Goal: Task Accomplishment & Management: Use online tool/utility

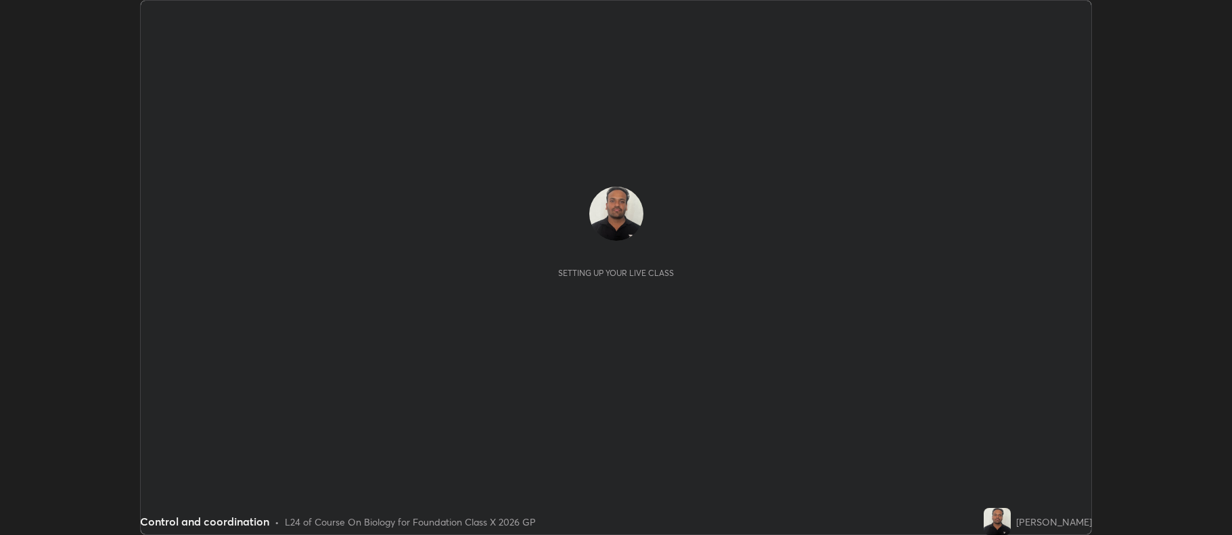
scroll to position [535, 1232]
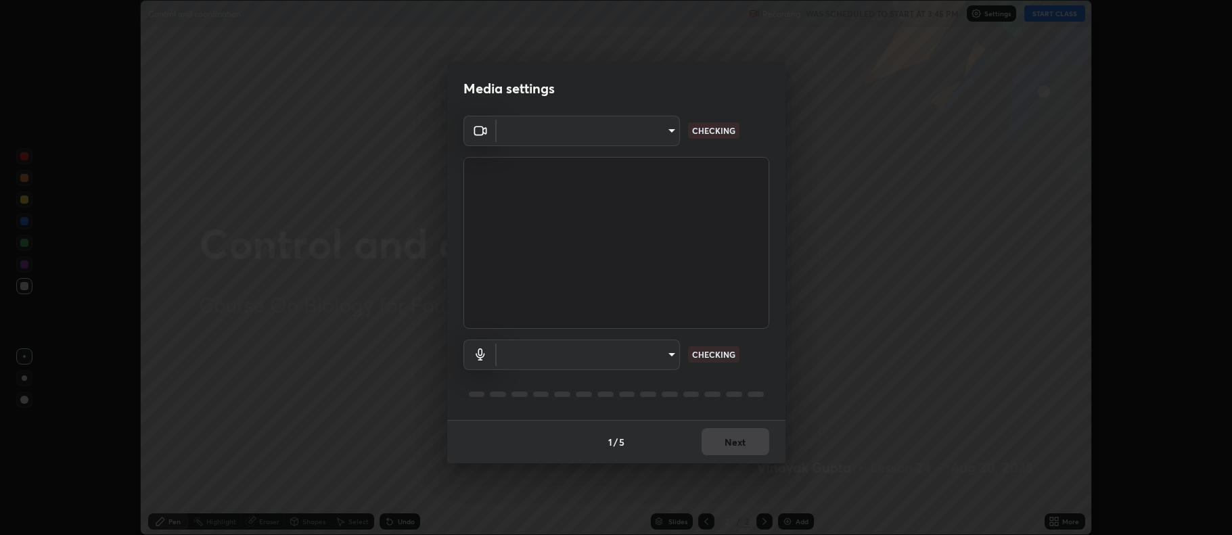
type input "5db75064d966c38022f0861f891c2b2deb8a9bf9a9a5a4ce251b0e0f2e365e36"
type input "default"
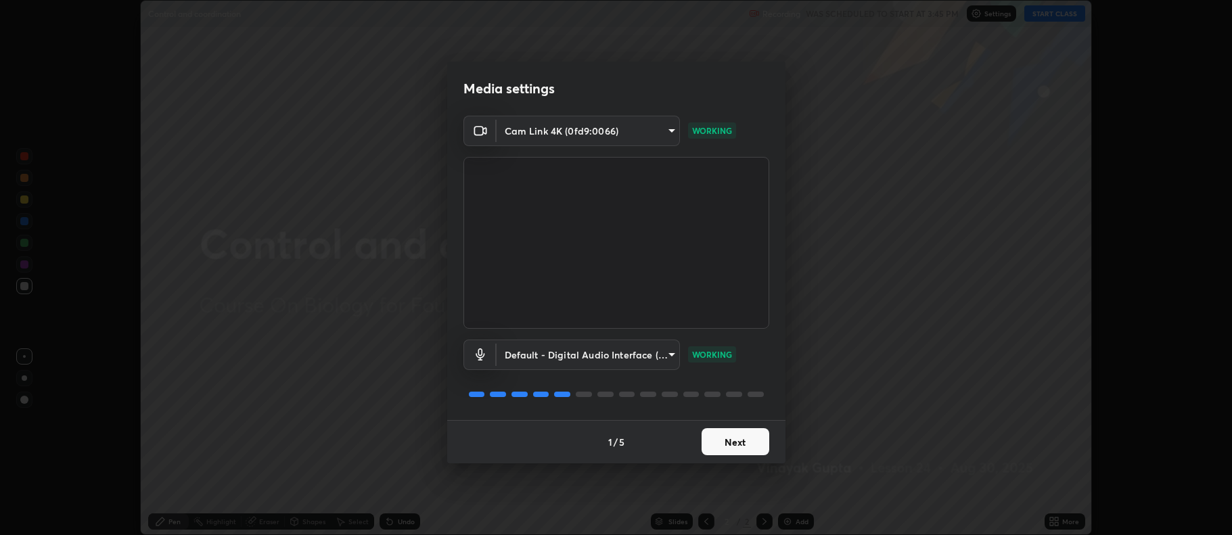
click at [734, 442] on button "Next" at bounding box center [735, 441] width 68 height 27
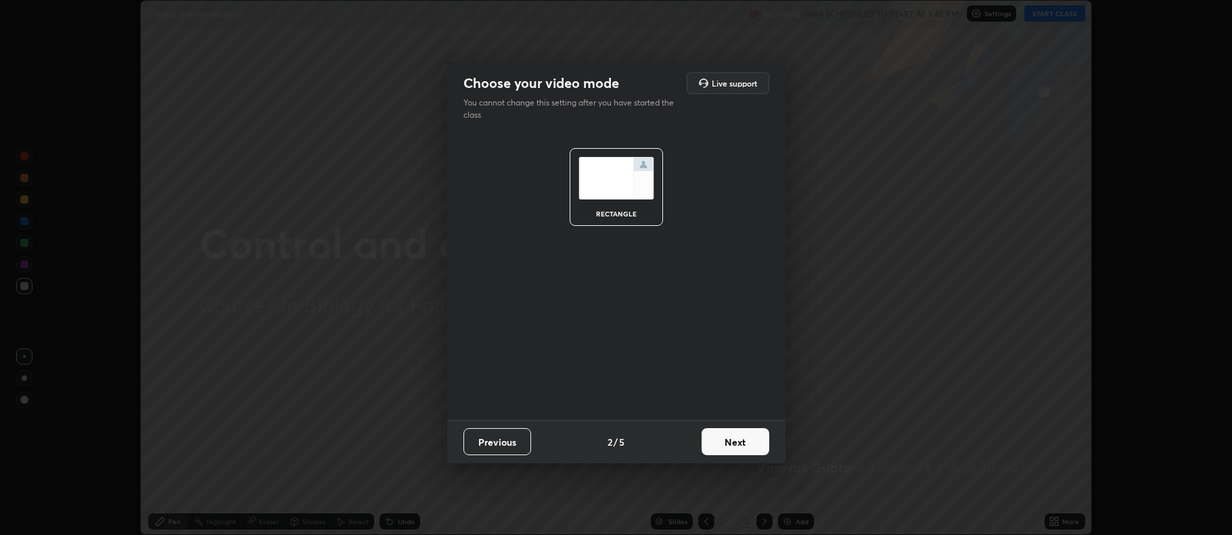
click at [736, 447] on button "Next" at bounding box center [735, 441] width 68 height 27
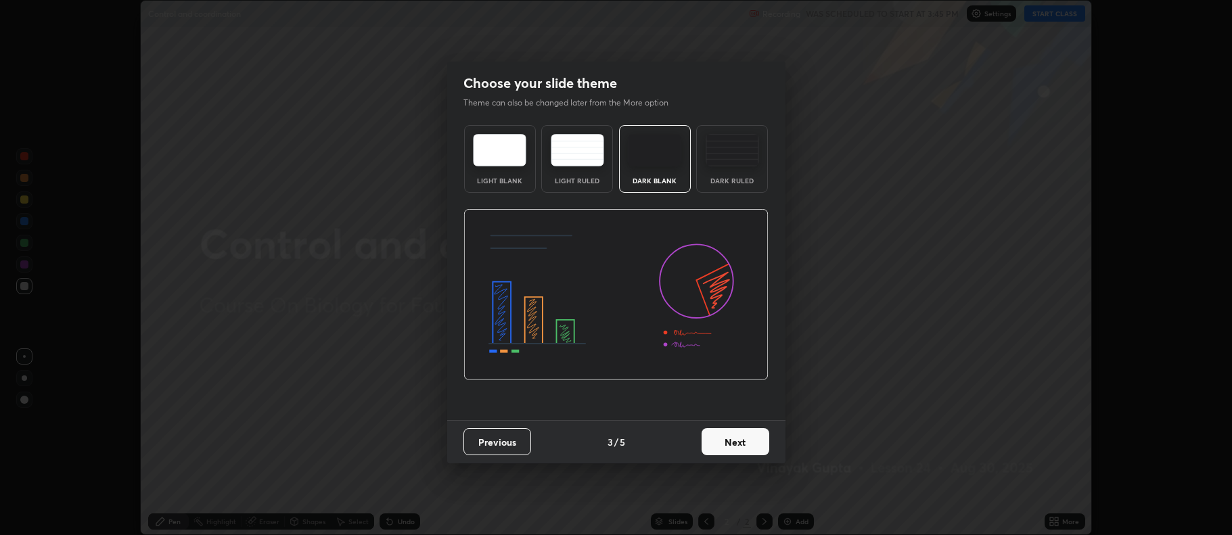
click at [730, 444] on button "Next" at bounding box center [735, 441] width 68 height 27
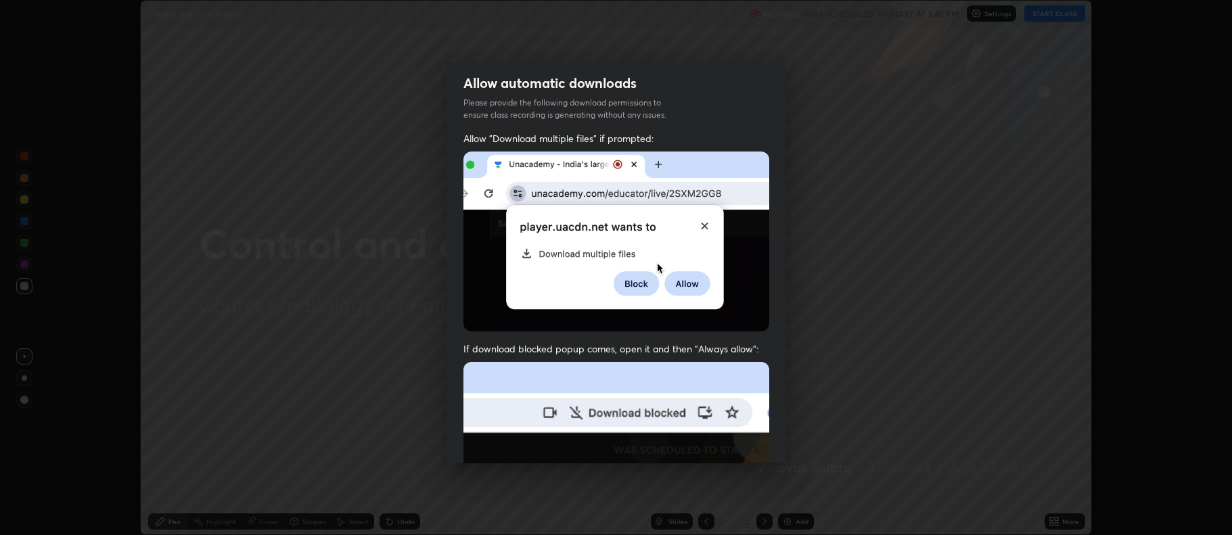
click at [733, 440] on img at bounding box center [616, 510] width 306 height 296
click at [732, 436] on img at bounding box center [616, 510] width 306 height 296
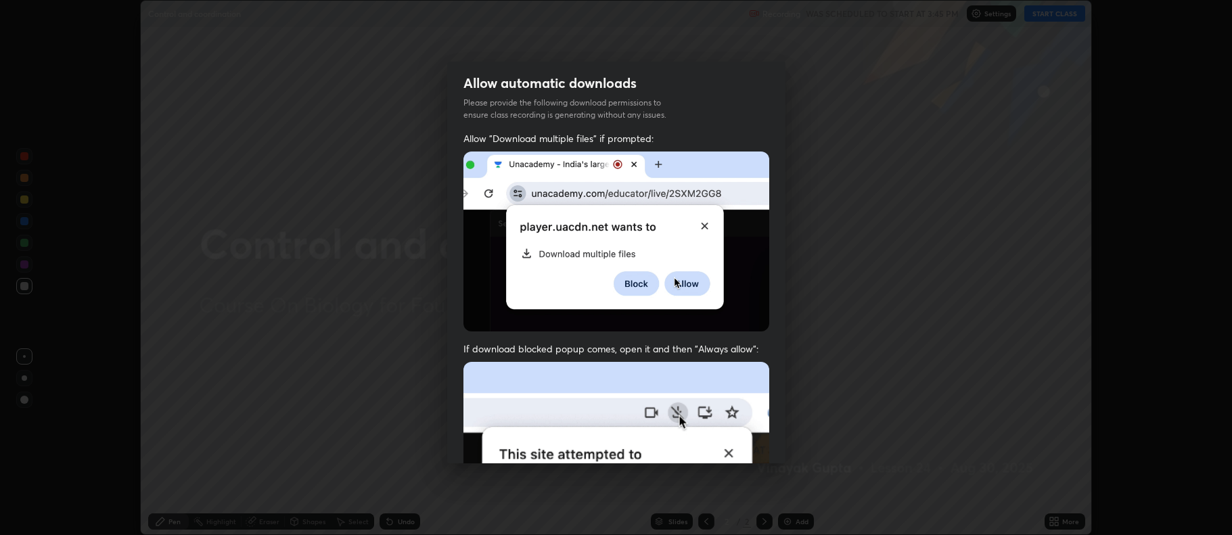
click at [729, 433] on img at bounding box center [616, 510] width 306 height 296
click at [728, 430] on img at bounding box center [616, 510] width 306 height 296
click at [730, 434] on img at bounding box center [616, 510] width 306 height 296
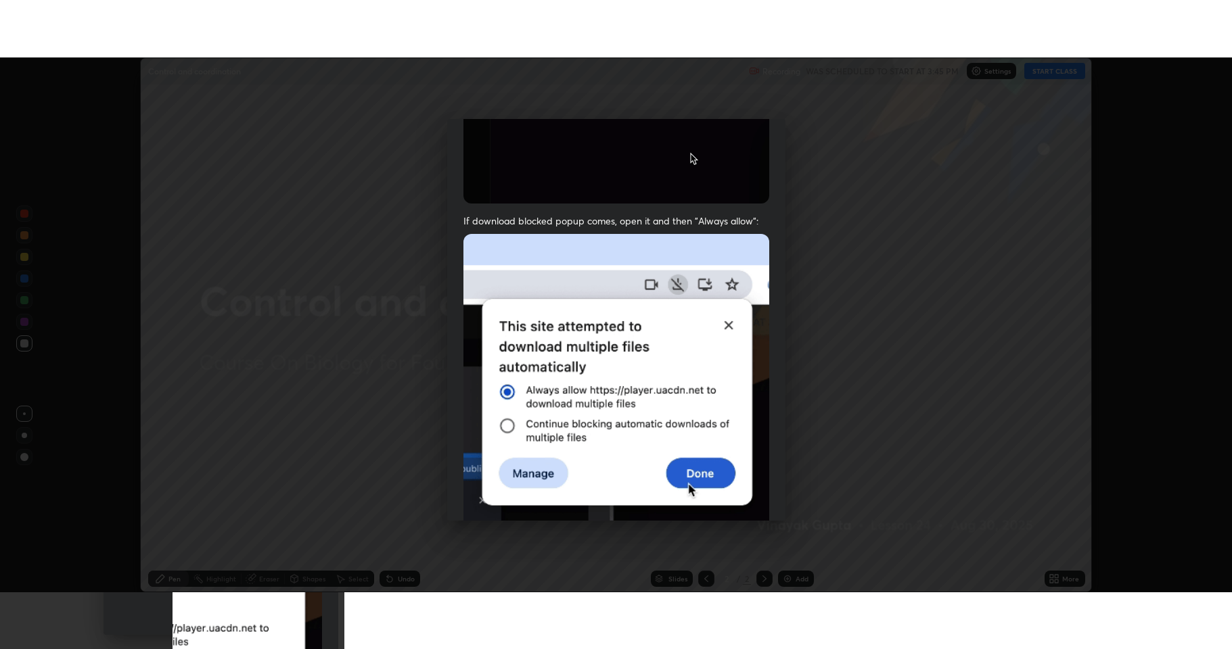
scroll to position [275, 0]
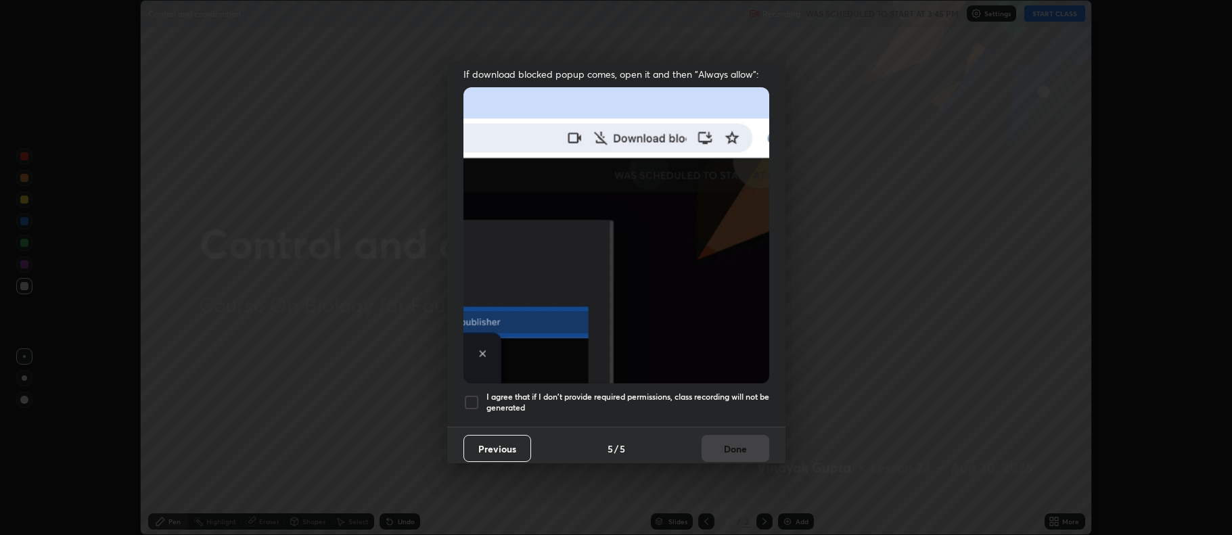
click at [517, 398] on h5 "I agree that if I don't provide required permissions, class recording will not …" at bounding box center [627, 402] width 283 height 21
click at [721, 440] on button "Done" at bounding box center [735, 448] width 68 height 27
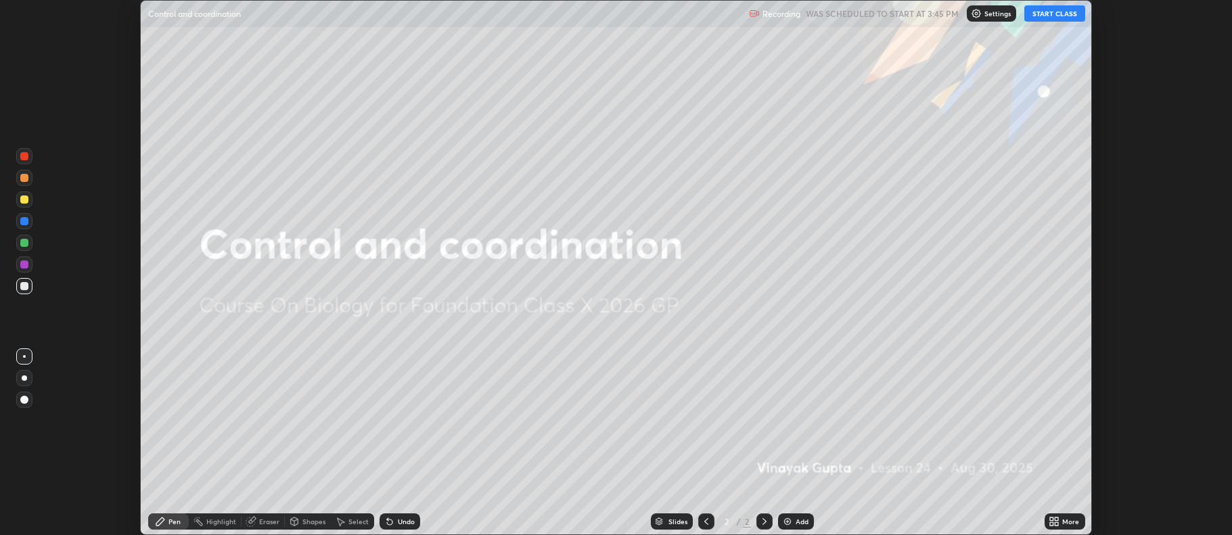
click at [1064, 520] on div "More" at bounding box center [1070, 521] width 17 height 7
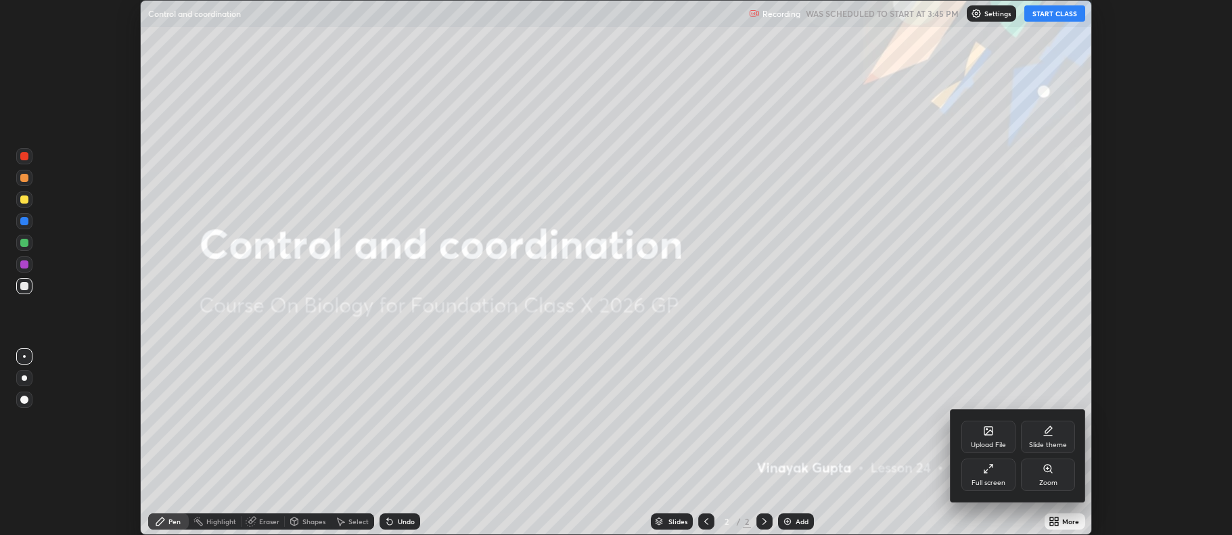
click at [989, 470] on icon at bounding box center [988, 468] width 11 height 11
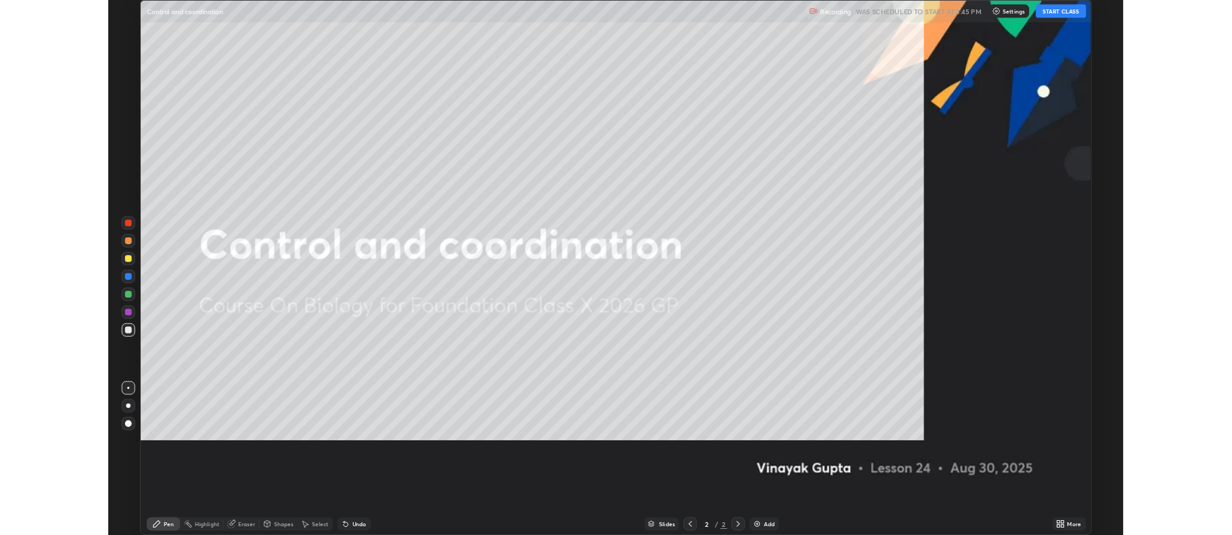
scroll to position [649, 1232]
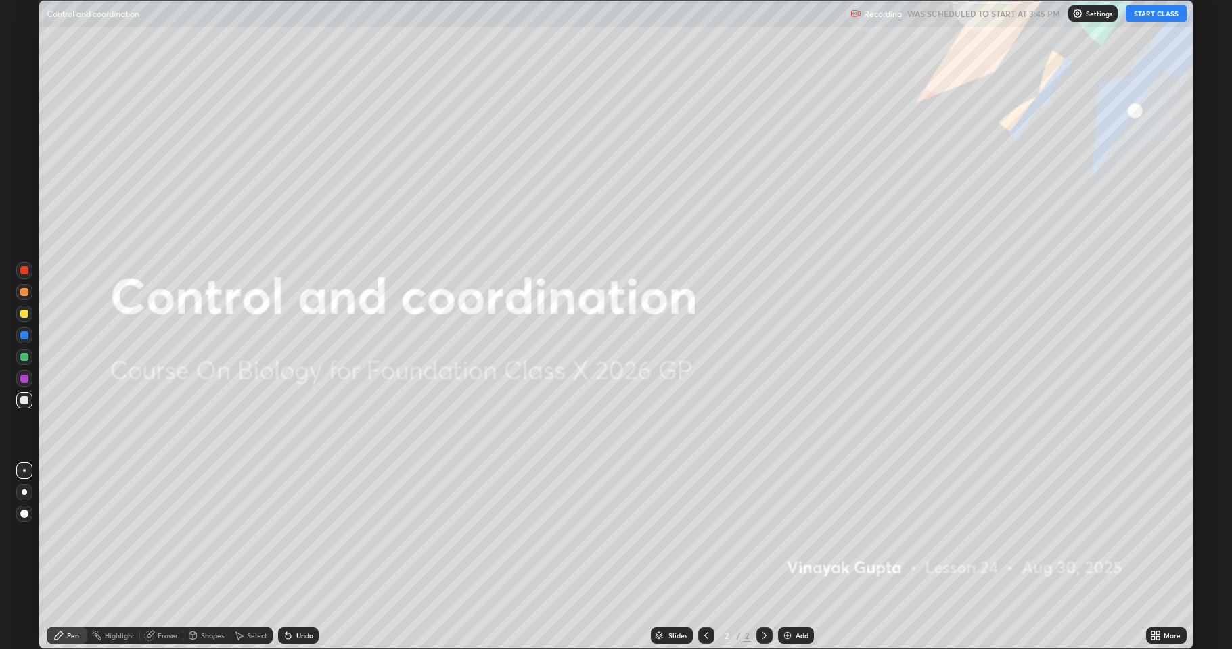
click at [1154, 21] on button "START CLASS" at bounding box center [1155, 13] width 61 height 16
click at [789, 534] on img at bounding box center [787, 635] width 11 height 11
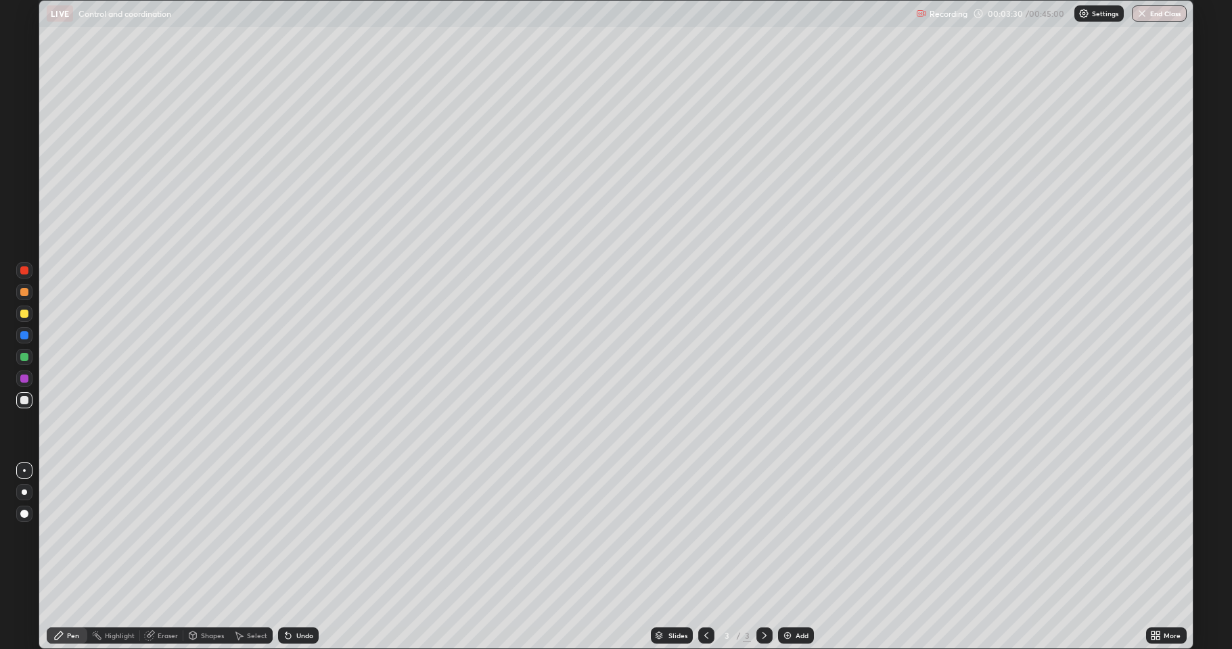
click at [18, 312] on div at bounding box center [24, 314] width 16 height 16
click at [26, 403] on div at bounding box center [24, 400] width 8 height 8
click at [801, 534] on div "Add" at bounding box center [801, 635] width 13 height 7
click at [312, 534] on div "Undo" at bounding box center [298, 636] width 41 height 16
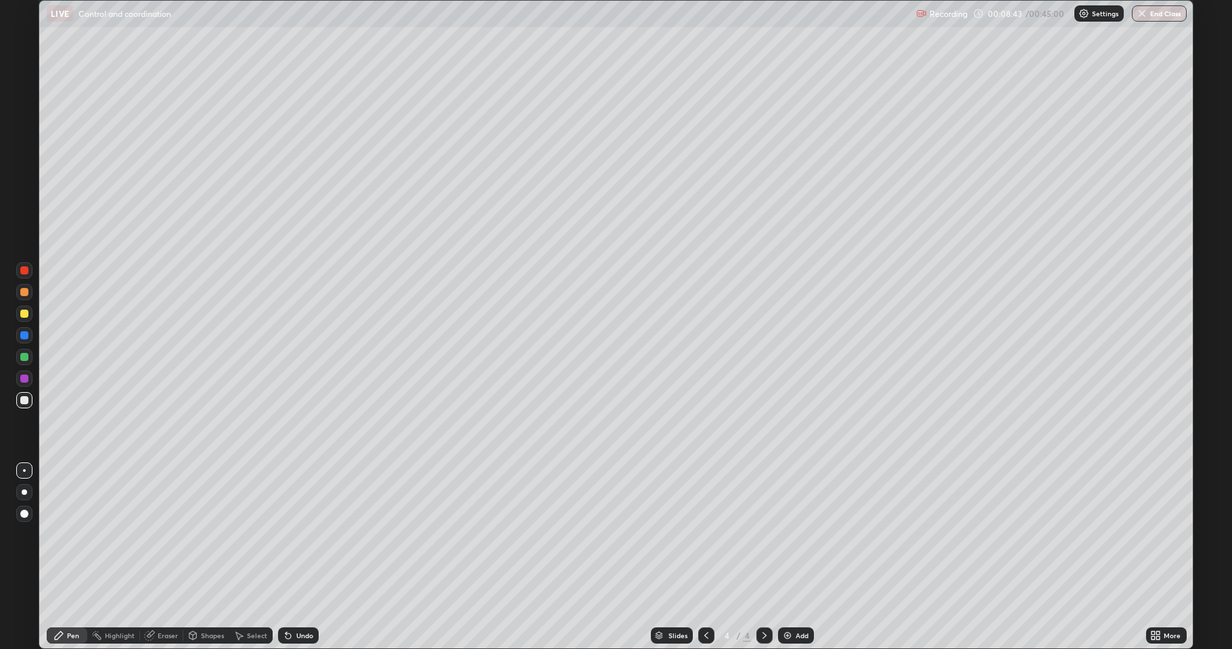
click at [309, 534] on div "Undo" at bounding box center [298, 636] width 41 height 16
click at [308, 534] on div "Undo" at bounding box center [298, 636] width 41 height 16
click at [306, 534] on div "Undo" at bounding box center [298, 636] width 41 height 16
click at [1055, 534] on div "Slides 4 / 4 Add" at bounding box center [732, 635] width 827 height 27
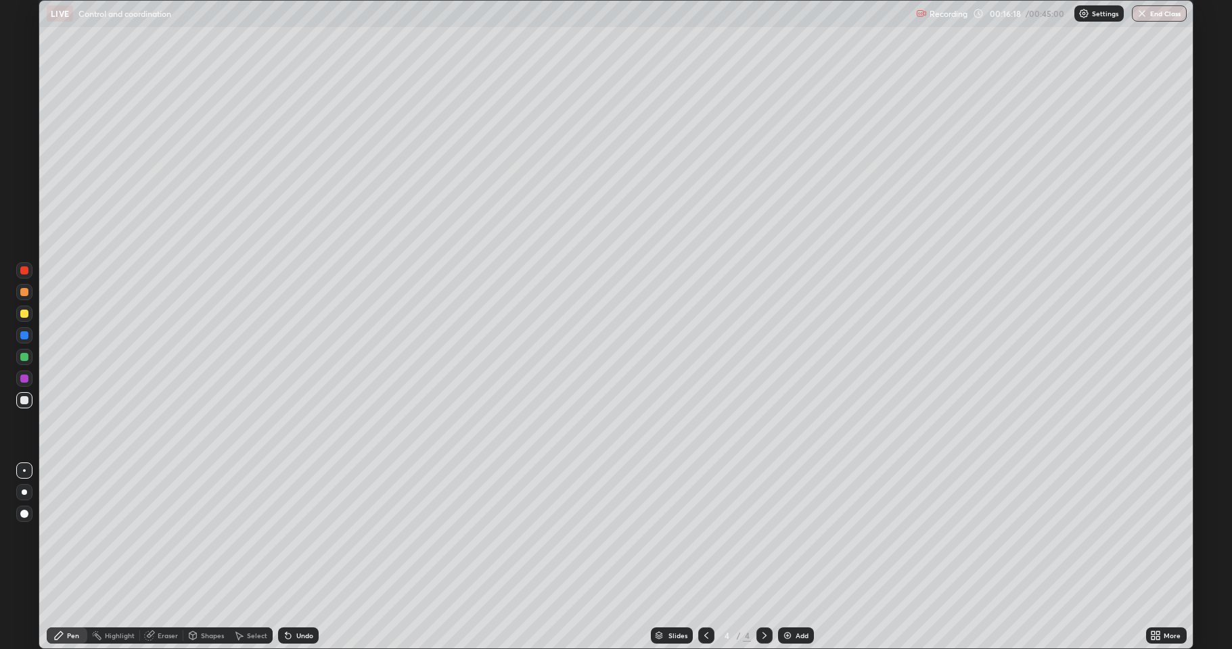
click at [806, 534] on div "Add" at bounding box center [801, 635] width 13 height 7
click at [799, 534] on div "Add" at bounding box center [801, 635] width 13 height 7
click at [24, 317] on div at bounding box center [24, 314] width 8 height 8
click at [26, 404] on div at bounding box center [24, 400] width 8 height 8
click at [24, 316] on div at bounding box center [24, 314] width 8 height 8
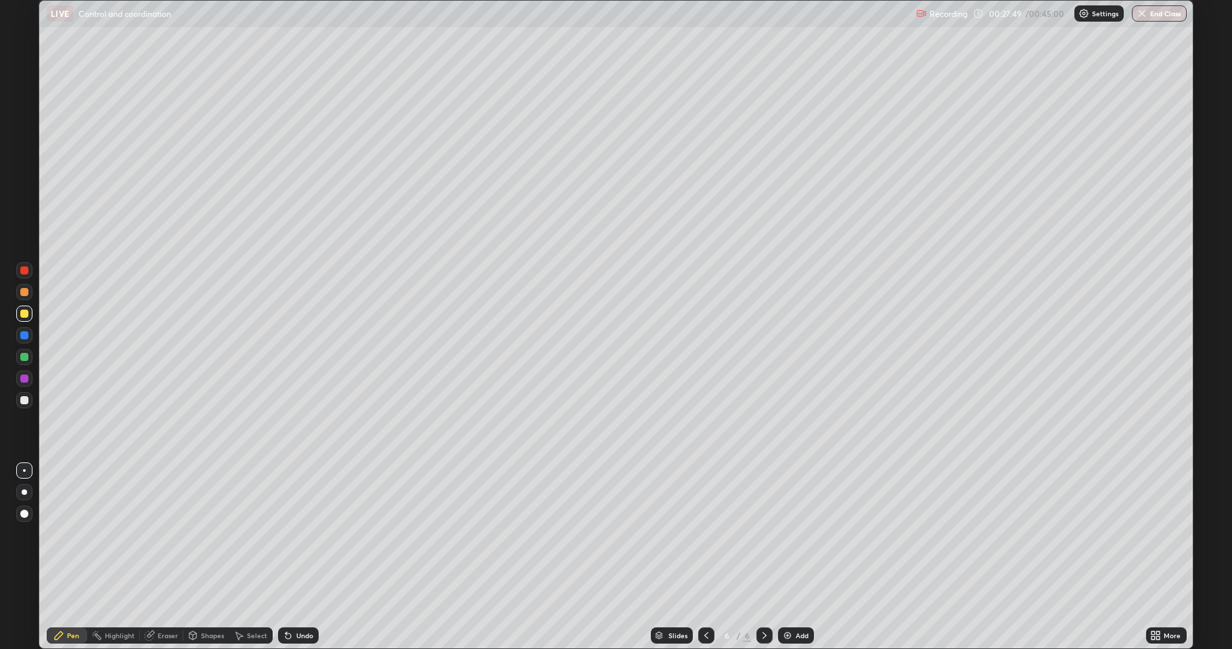
click at [27, 404] on div at bounding box center [24, 400] width 8 height 8
click at [25, 317] on div at bounding box center [24, 314] width 8 height 8
click at [18, 399] on div at bounding box center [24, 400] width 16 height 16
click at [299, 534] on div "Undo" at bounding box center [304, 635] width 17 height 7
click at [298, 534] on div "Undo" at bounding box center [304, 635] width 17 height 7
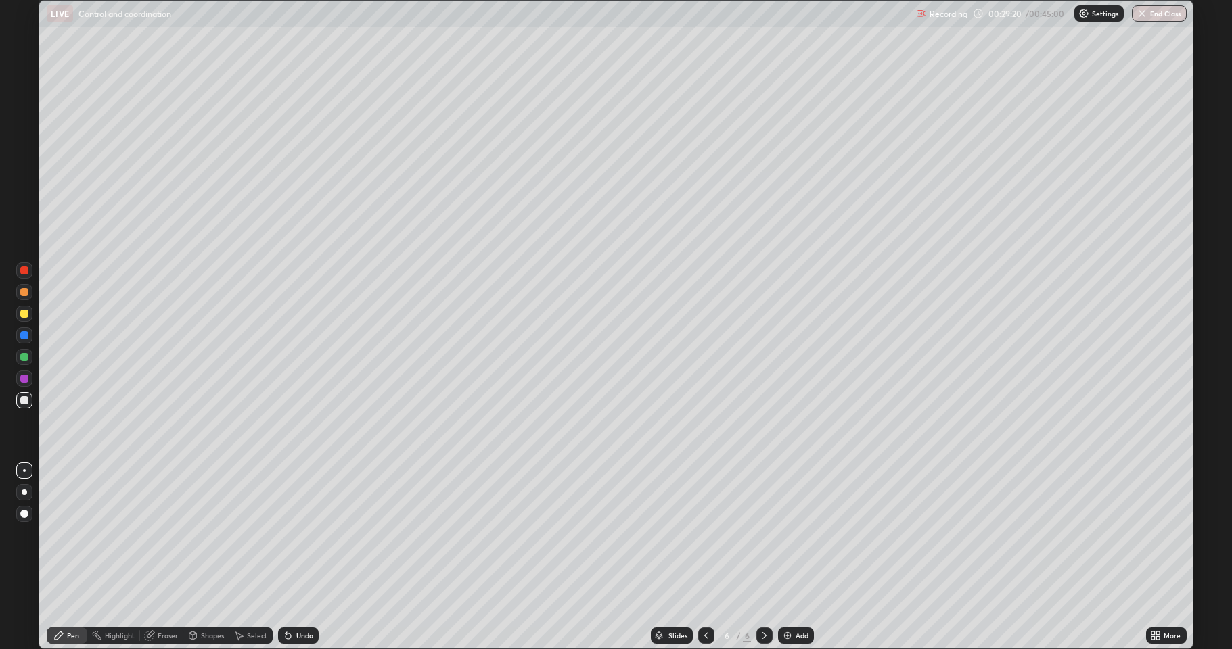
click at [302, 534] on div "Undo" at bounding box center [298, 636] width 41 height 16
click at [308, 534] on div "Undo" at bounding box center [298, 636] width 41 height 16
click at [310, 534] on div "Undo" at bounding box center [298, 636] width 41 height 16
click at [312, 534] on div "Undo" at bounding box center [296, 635] width 46 height 27
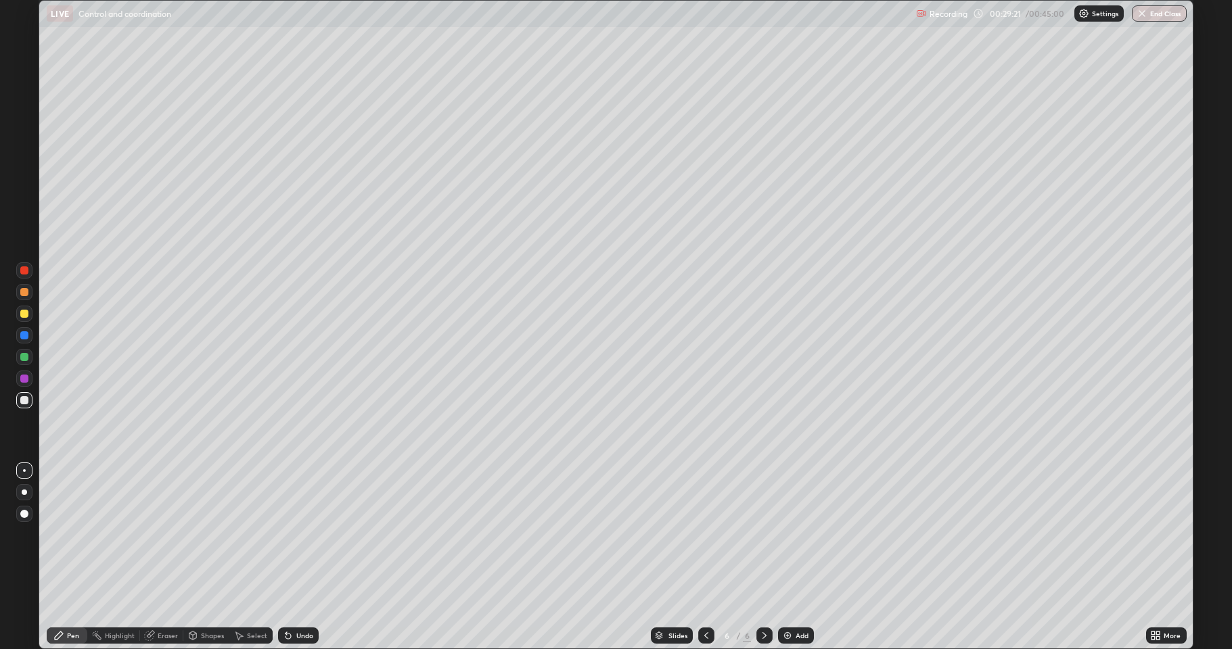
click at [313, 534] on div "Undo" at bounding box center [296, 635] width 46 height 27
click at [296, 534] on div "Undo" at bounding box center [298, 636] width 41 height 16
click at [807, 534] on div "Add" at bounding box center [796, 636] width 36 height 16
click at [711, 534] on div at bounding box center [706, 636] width 16 height 16
click at [1161, 11] on button "End Class" at bounding box center [1158, 13] width 55 height 16
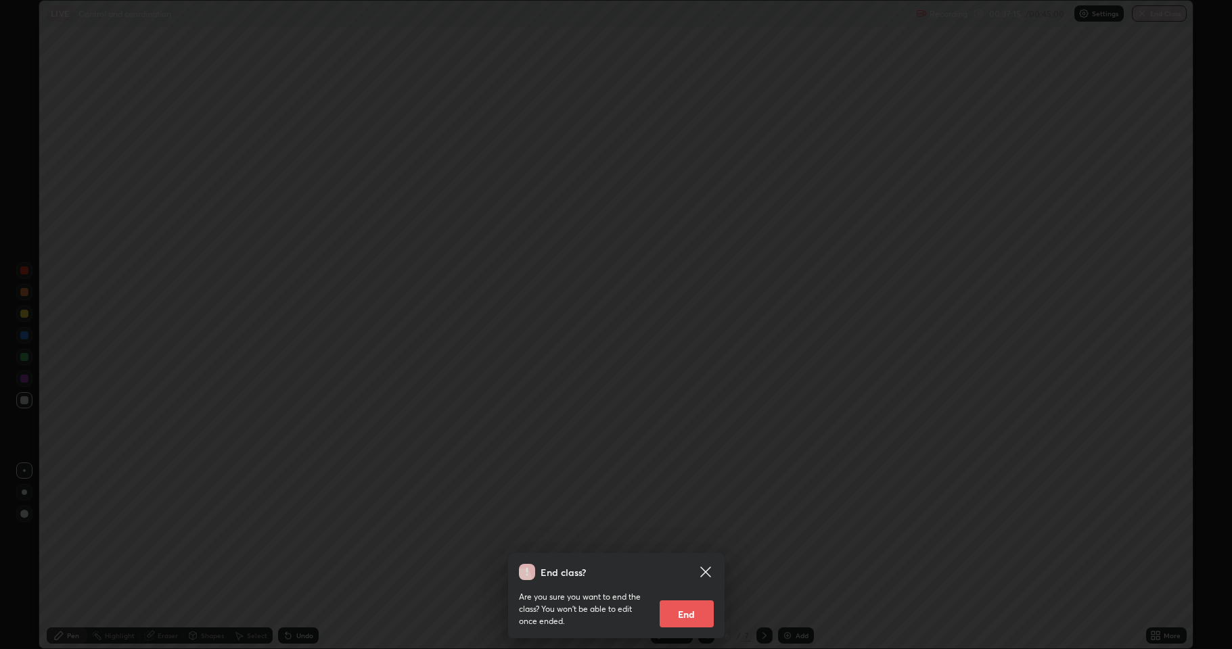
click at [686, 534] on button "End" at bounding box center [686, 614] width 54 height 27
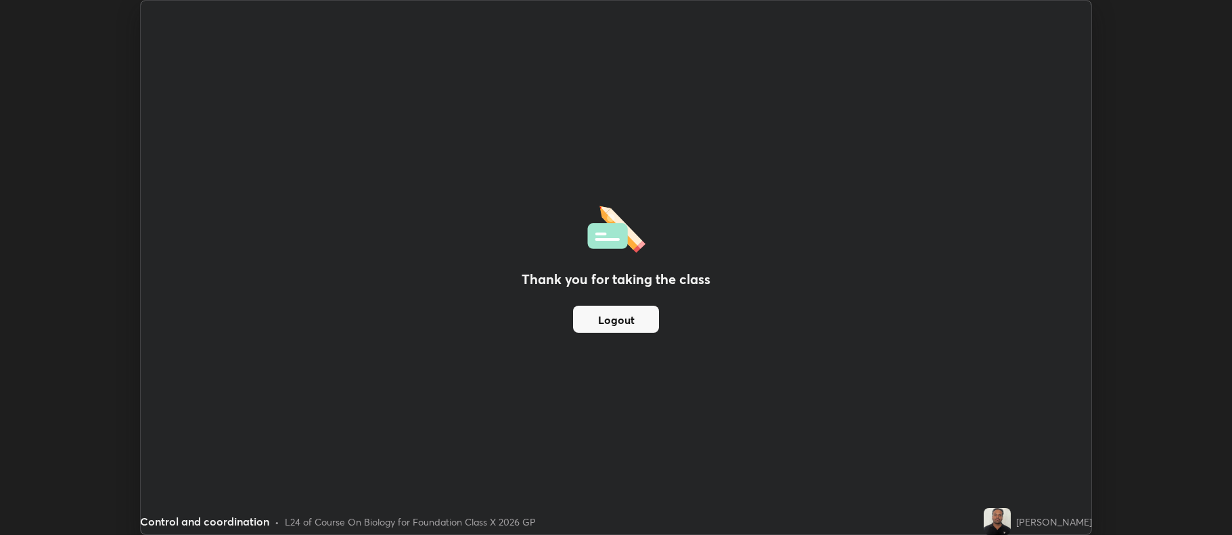
scroll to position [67095, 66398]
click at [1008, 525] on img at bounding box center [996, 521] width 27 height 27
click at [622, 327] on button "Logout" at bounding box center [616, 319] width 86 height 27
